Goal: Task Accomplishment & Management: Complete application form

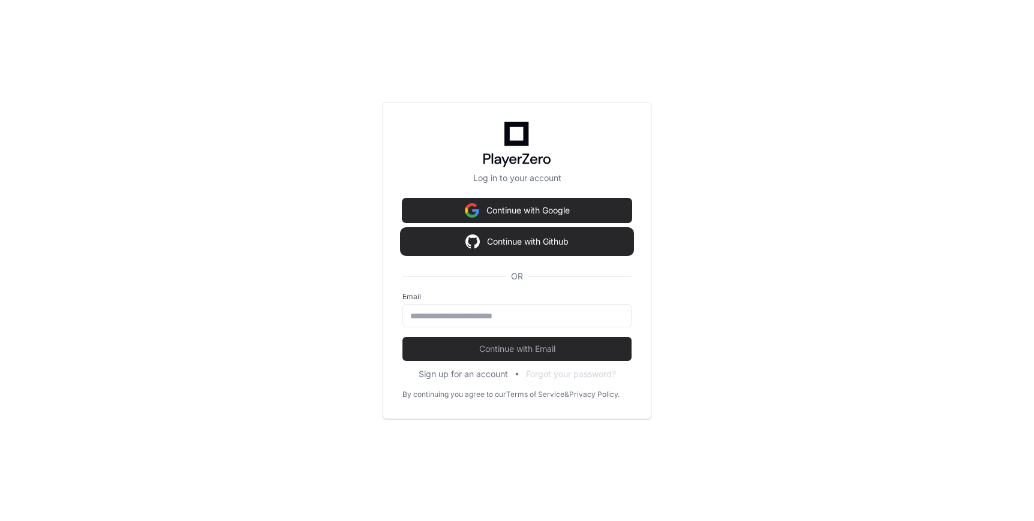
click at [524, 239] on button "Continue with Github" at bounding box center [517, 242] width 229 height 24
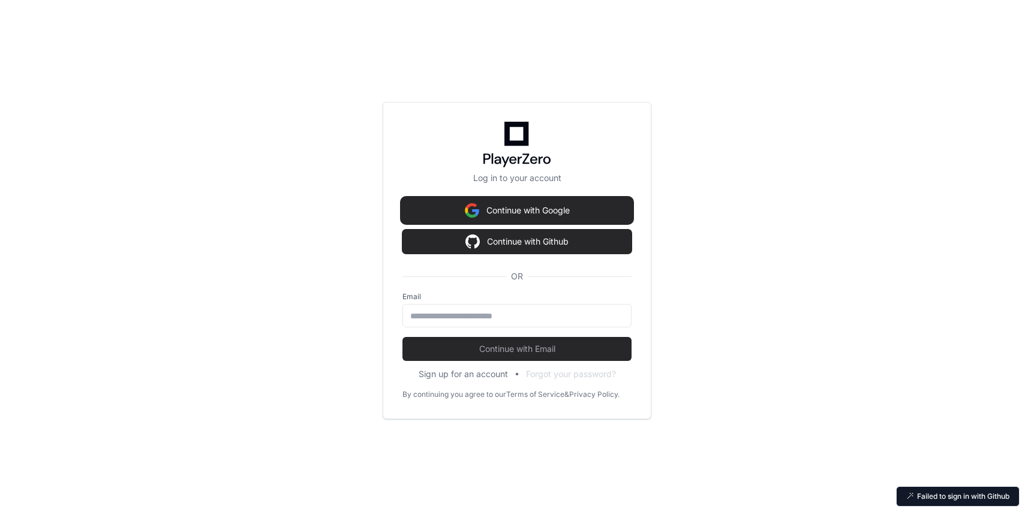
click at [517, 217] on button "Continue with Google" at bounding box center [517, 211] width 229 height 24
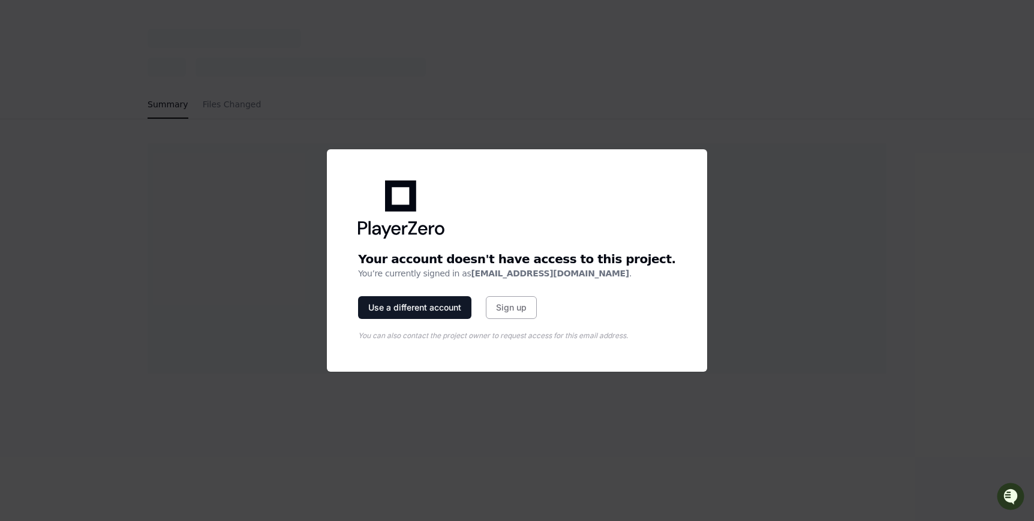
click at [523, 379] on div "Analyzing pull request . . ." at bounding box center [517, 258] width 768 height 278
click at [472, 307] on button "Use a different account" at bounding box center [414, 307] width 113 height 23
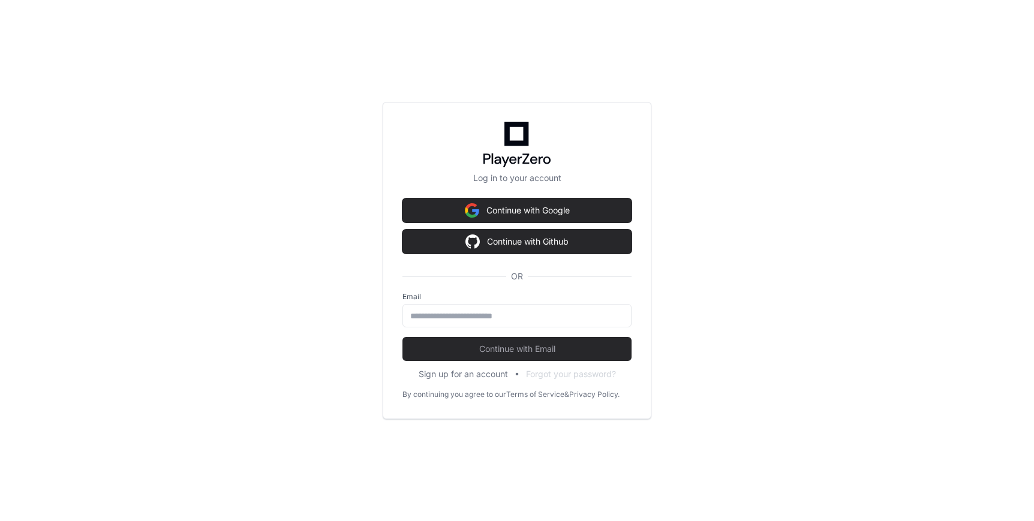
drag, startPoint x: 556, startPoint y: 163, endPoint x: 475, endPoint y: 158, distance: 81.1
click at [475, 159] on div at bounding box center [517, 145] width 229 height 46
click at [481, 158] on div at bounding box center [517, 145] width 229 height 46
click at [492, 160] on icon at bounding box center [492, 159] width 2 height 11
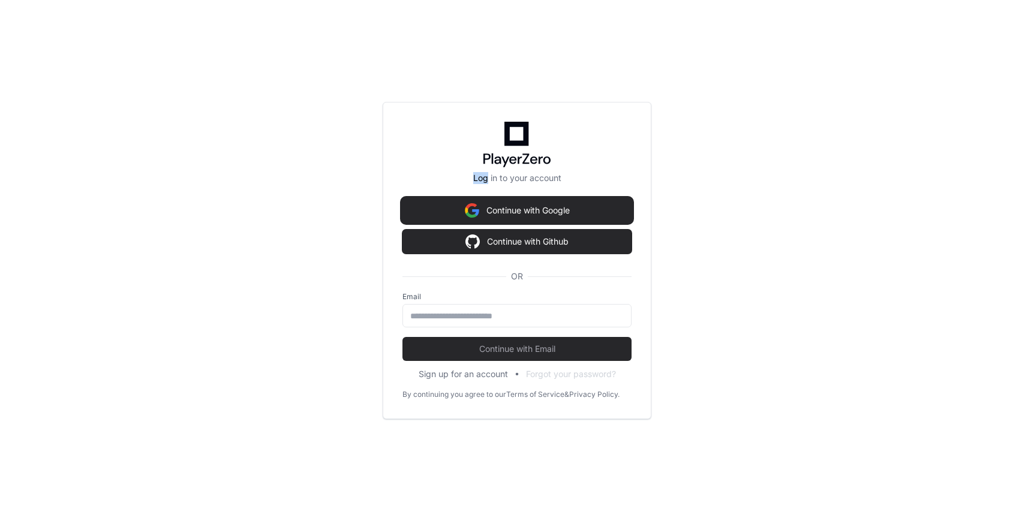
click at [513, 216] on button "Continue with Google" at bounding box center [517, 211] width 229 height 24
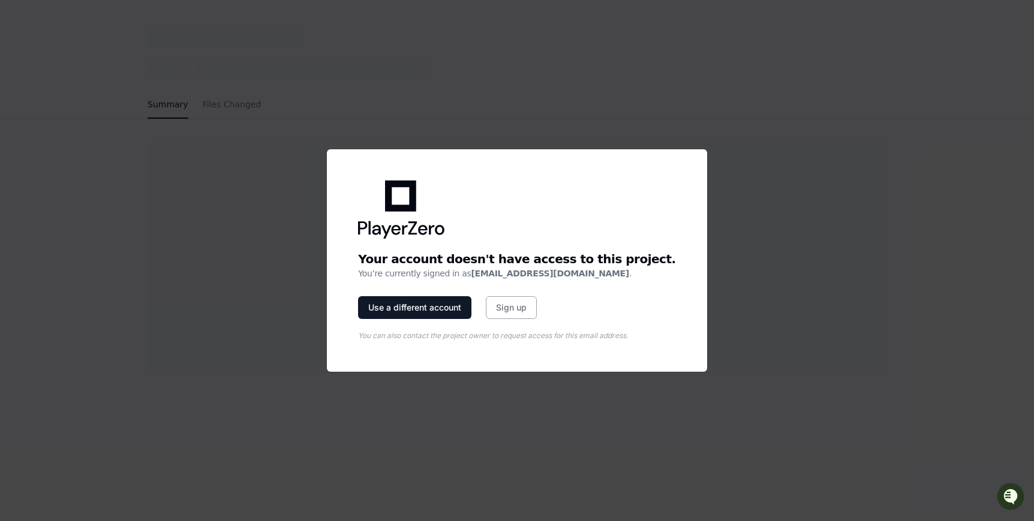
drag, startPoint x: 384, startPoint y: 265, endPoint x: 606, endPoint y: 269, distance: 222.0
click at [606, 270] on div "Your account doesn't have access to this project. You’re currently signed in as…" at bounding box center [517, 260] width 356 height 199
drag, startPoint x: 631, startPoint y: 257, endPoint x: 383, endPoint y: 254, distance: 248.4
click at [383, 254] on div "Your account doesn't have access to this project." at bounding box center [516, 259] width 317 height 17
click at [314, 280] on div "Analyzing pull request . . ." at bounding box center [517, 258] width 739 height 230
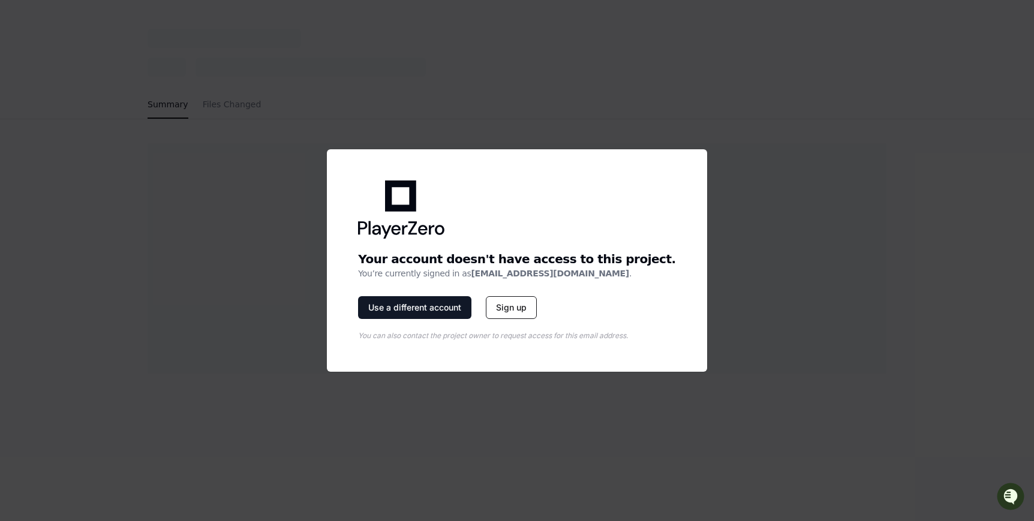
click at [535, 308] on button "Sign up" at bounding box center [511, 307] width 51 height 23
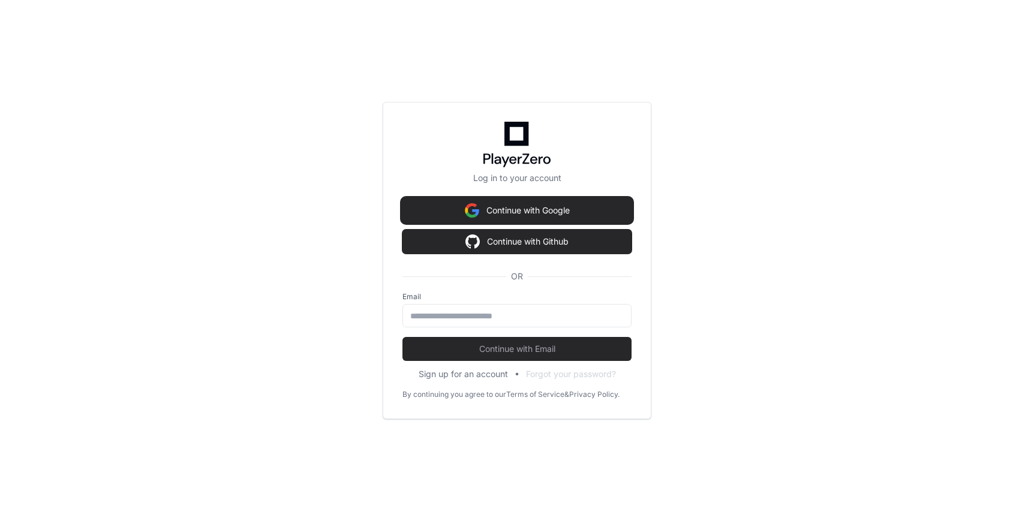
click at [512, 205] on button "Continue with Google" at bounding box center [517, 211] width 229 height 24
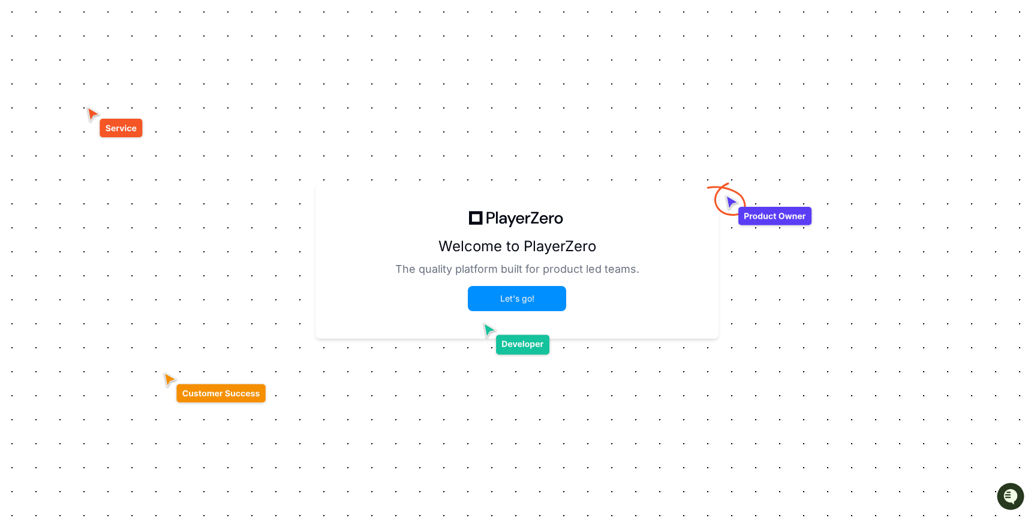
click at [499, 302] on button "Let's go!" at bounding box center [517, 298] width 96 height 23
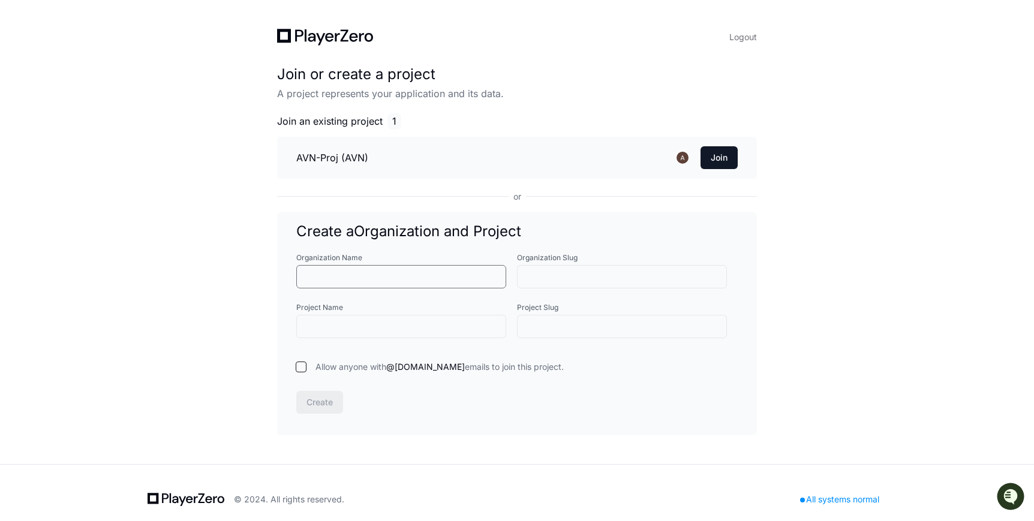
click at [422, 278] on input "Organization Name" at bounding box center [401, 277] width 194 height 12
click at [317, 155] on h3 "AVN-Proj (AVN)" at bounding box center [332, 158] width 72 height 14
click at [748, 41] on button "Logout" at bounding box center [744, 37] width 28 height 17
